Goal: Navigation & Orientation: Find specific page/section

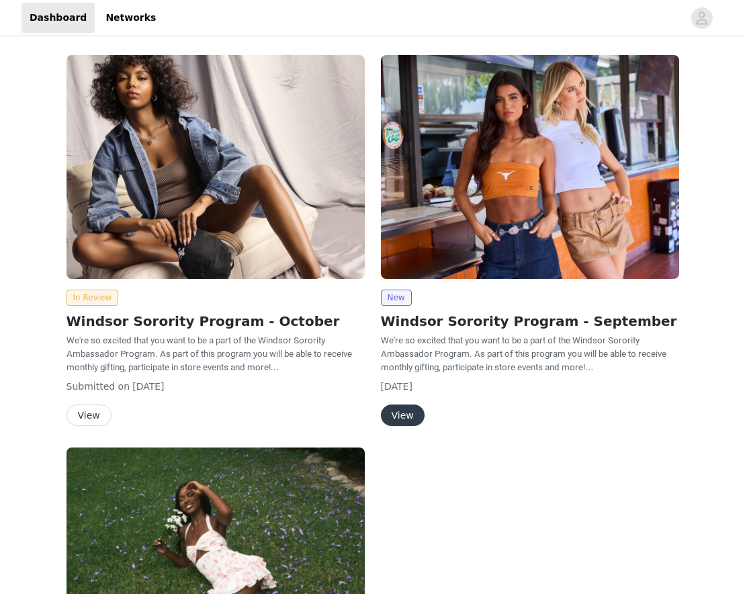
click at [97, 414] on button "View" at bounding box center [88, 414] width 45 height 21
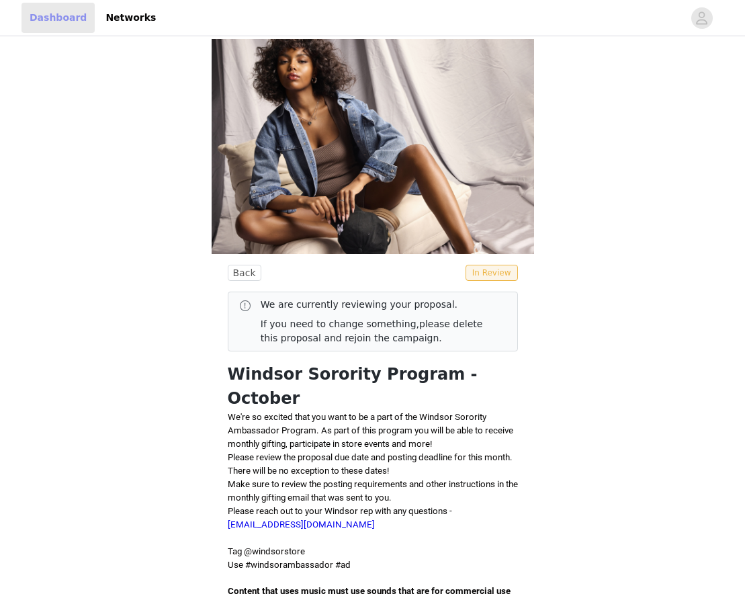
click at [61, 17] on link "Dashboard" at bounding box center [57, 18] width 73 height 30
